Goal: Task Accomplishment & Management: Complete application form

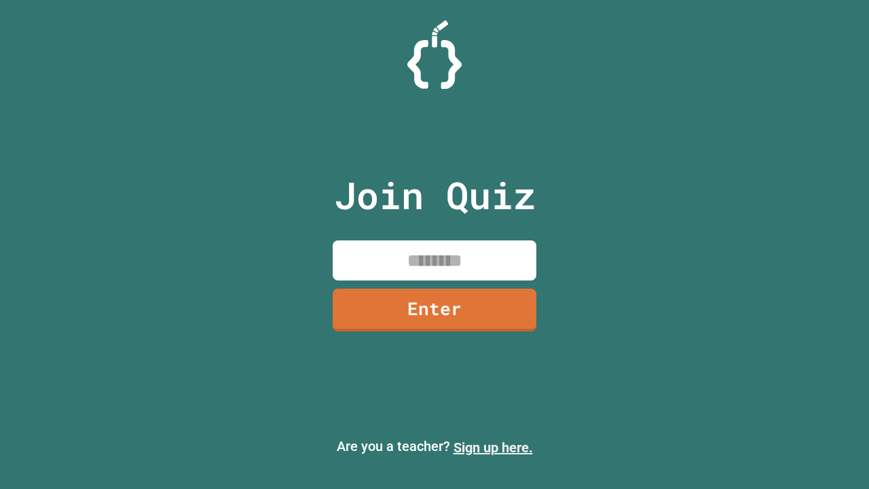
click at [493, 447] on link "Sign up here." at bounding box center [492, 447] width 79 height 16
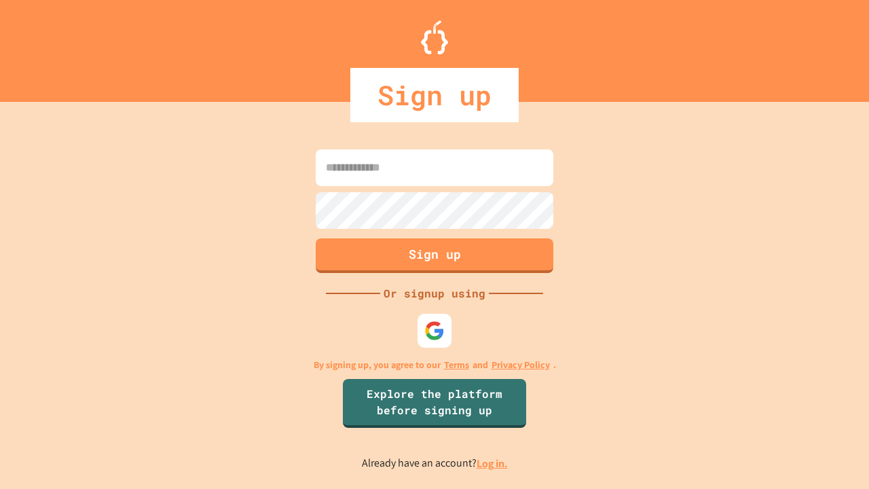
click at [493, 463] on link "Log in." at bounding box center [492, 463] width 31 height 14
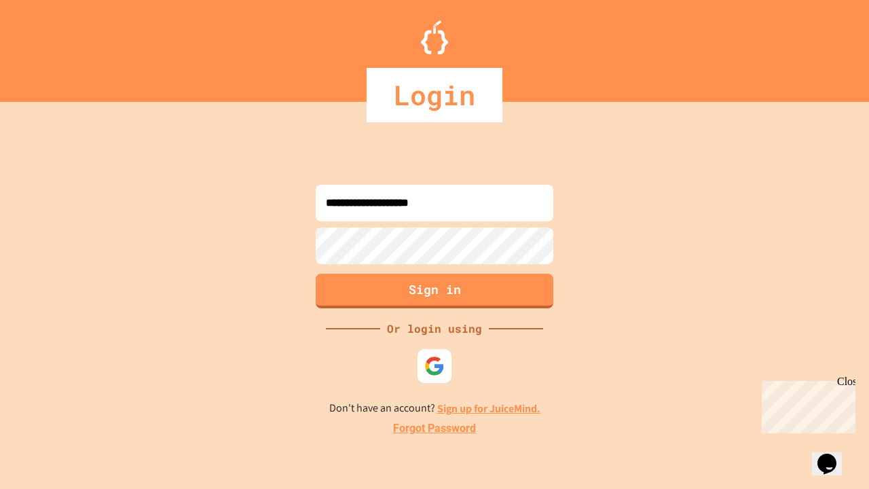
type input "**********"
